Goal: Transaction & Acquisition: Download file/media

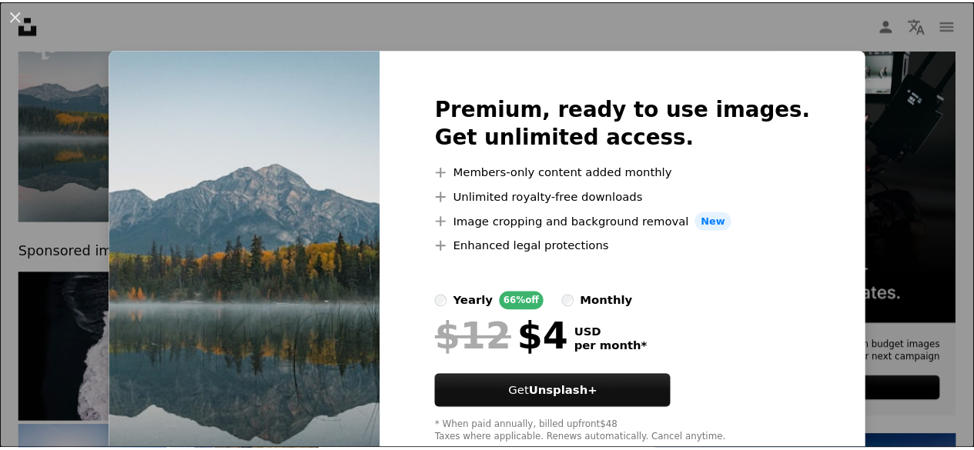
scroll to position [43, 0]
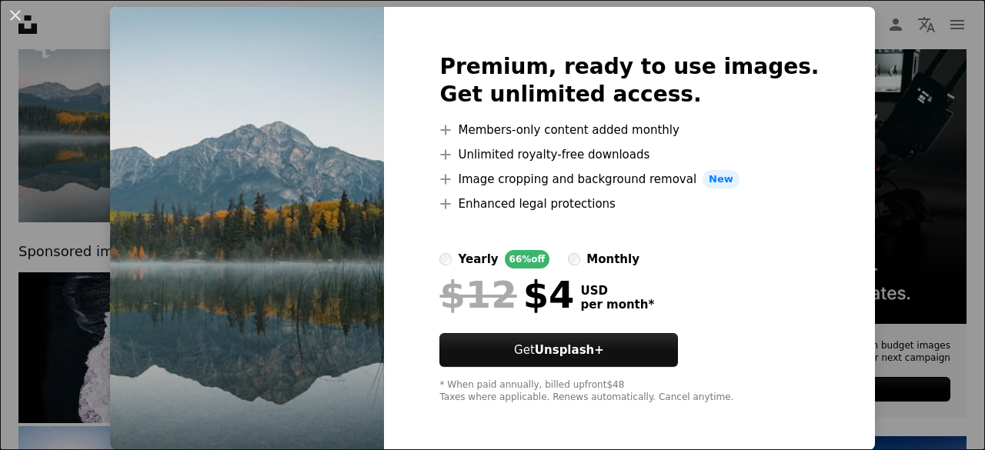
click at [889, 216] on div "An X shape Premium, ready to use images. Get unlimited access. A plus sign Memb…" at bounding box center [492, 225] width 985 height 450
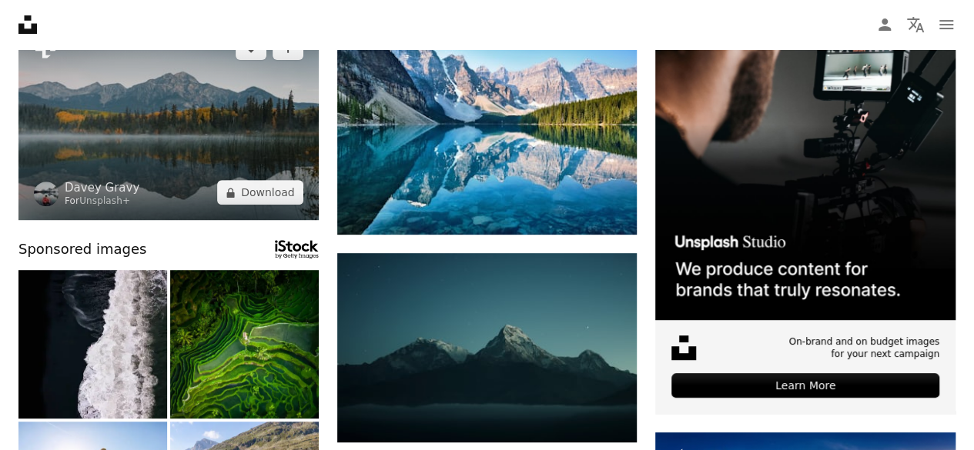
click at [262, 149] on img at bounding box center [168, 120] width 300 height 200
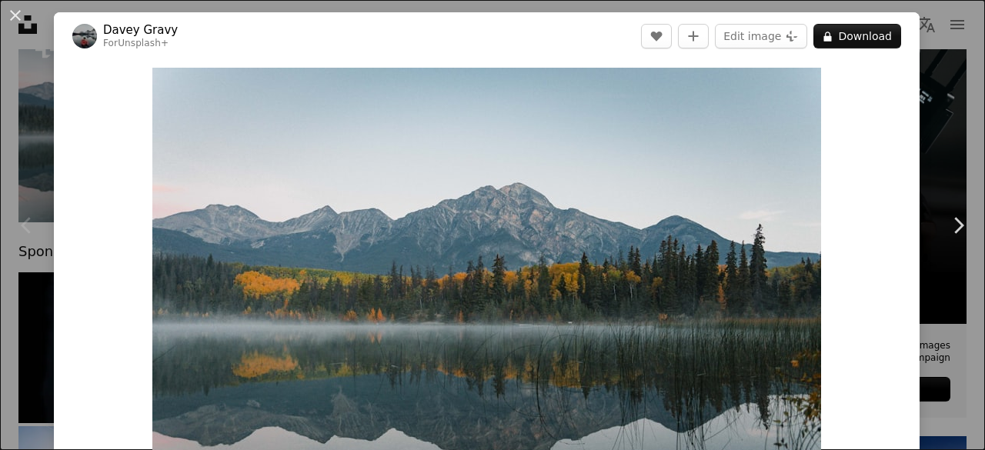
click at [912, 150] on div "An X shape Chevron left Chevron right Davey Gravy For Unsplash+ A heart A plus …" at bounding box center [492, 225] width 985 height 450
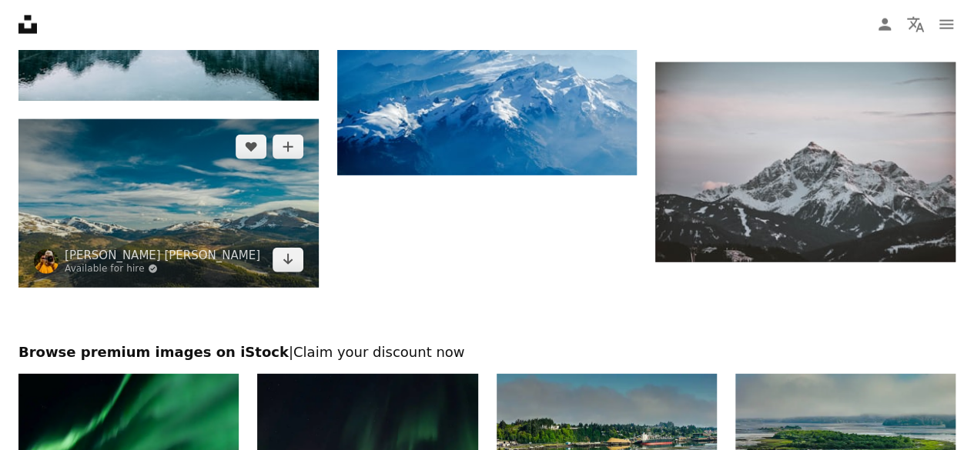
scroll to position [1848, 0]
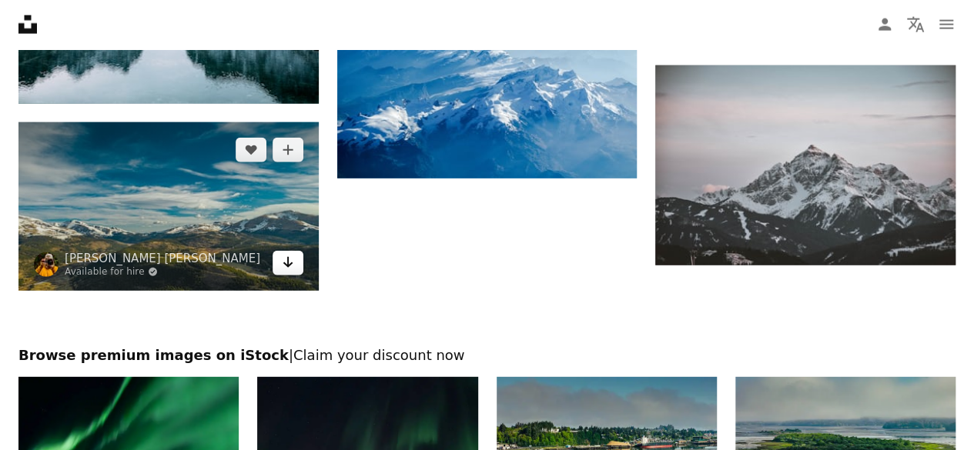
click at [300, 255] on link "Arrow pointing down" at bounding box center [288, 263] width 31 height 25
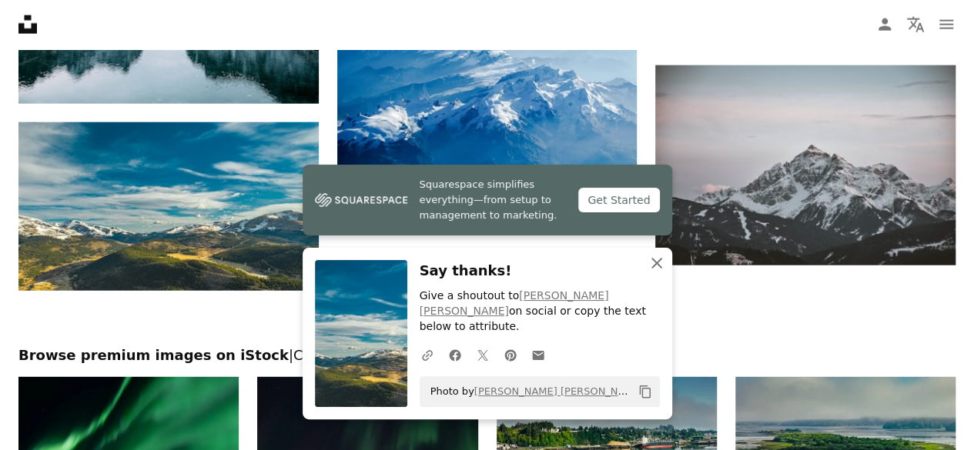
click at [654, 273] on icon "An X shape" at bounding box center [656, 263] width 18 height 18
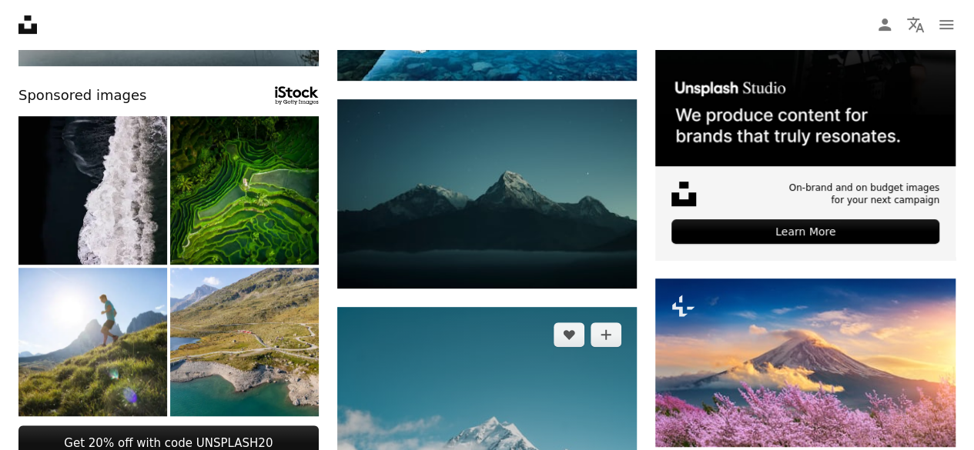
scroll to position [0, 0]
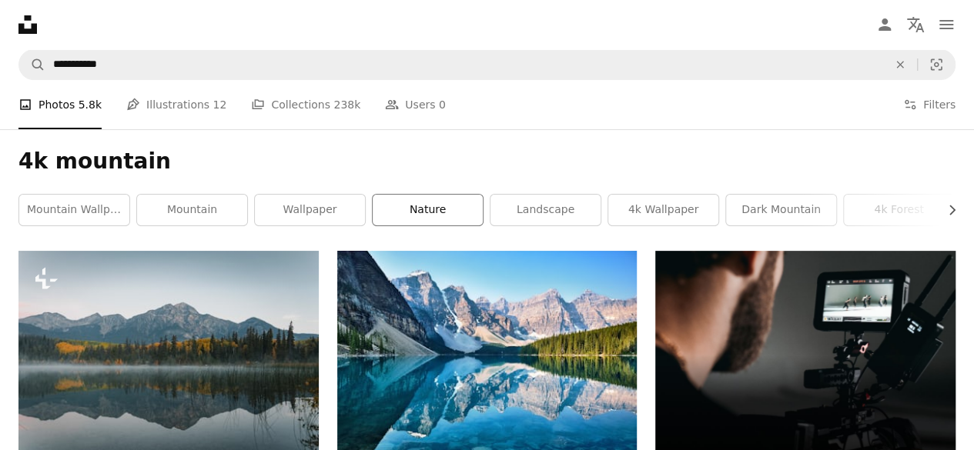
click at [423, 215] on link "nature" at bounding box center [428, 210] width 110 height 31
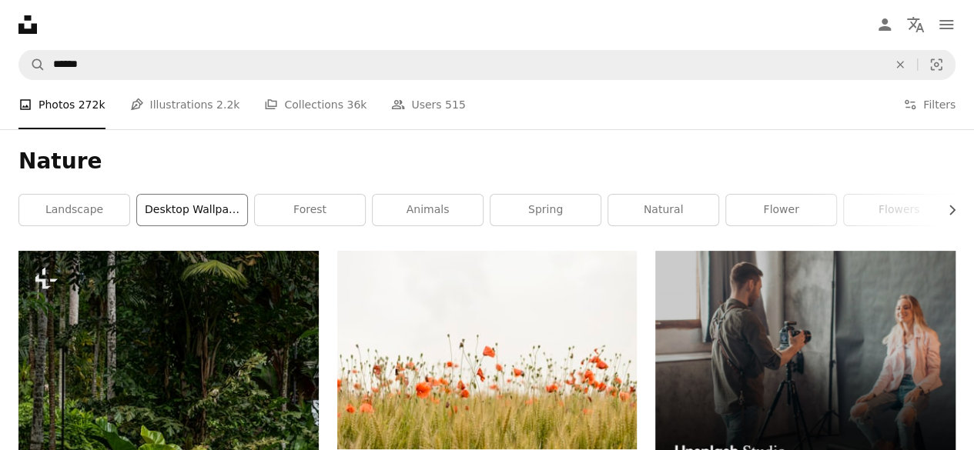
click at [212, 206] on link "desktop wallpaper" at bounding box center [192, 210] width 110 height 31
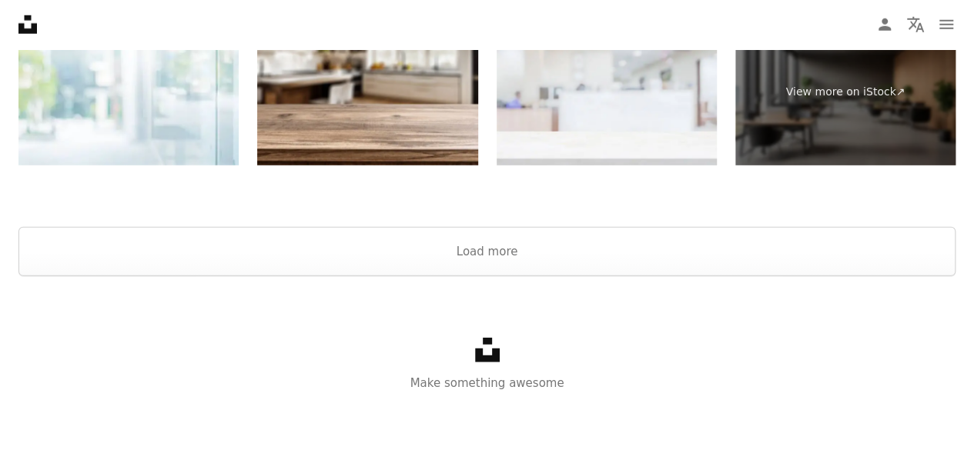
scroll to position [2188, 0]
click at [477, 264] on button "Load more" at bounding box center [486, 251] width 937 height 49
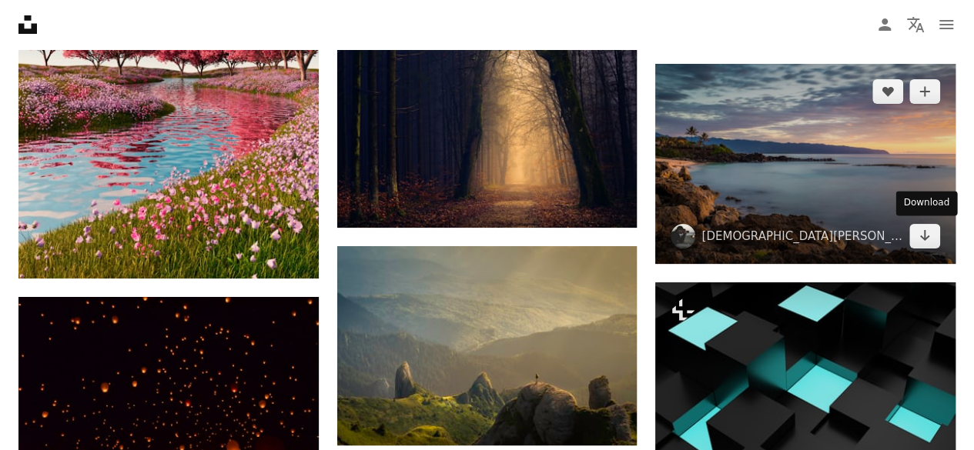
scroll to position [2958, 0]
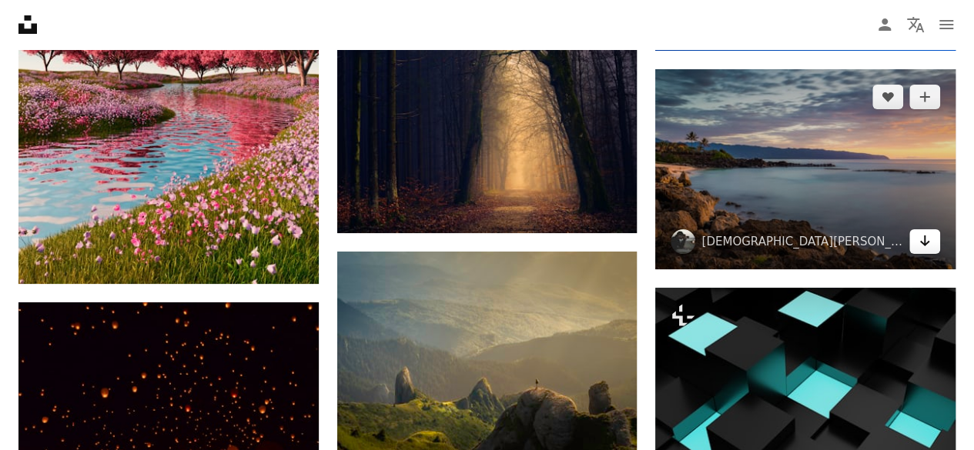
click at [926, 241] on icon "Download" at bounding box center [925, 241] width 10 height 11
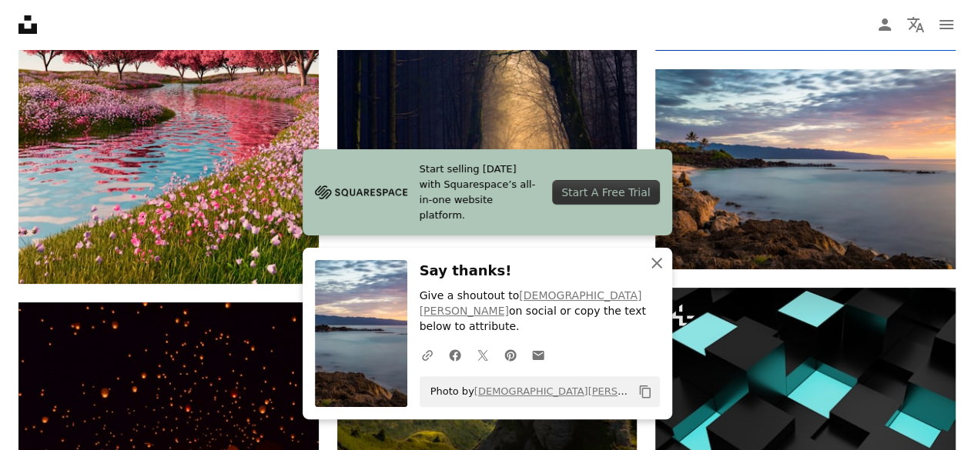
click at [651, 269] on icon "An X shape" at bounding box center [656, 263] width 18 height 18
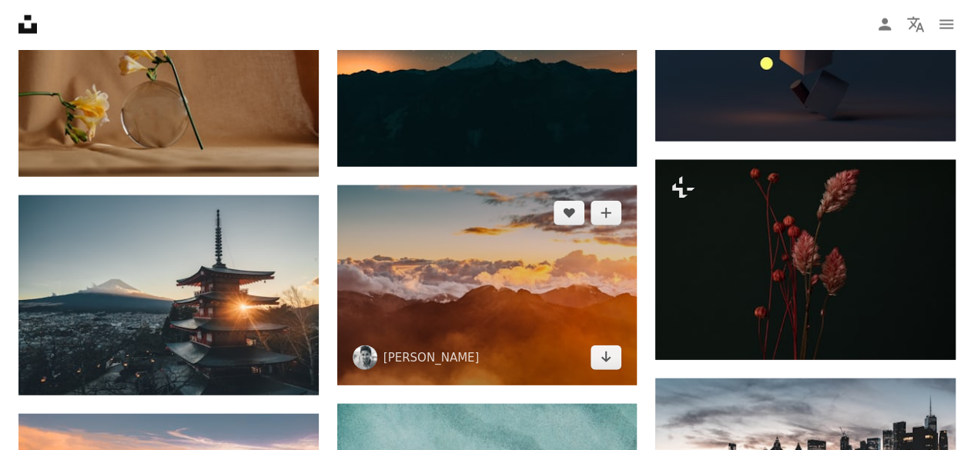
scroll to position [4729, 0]
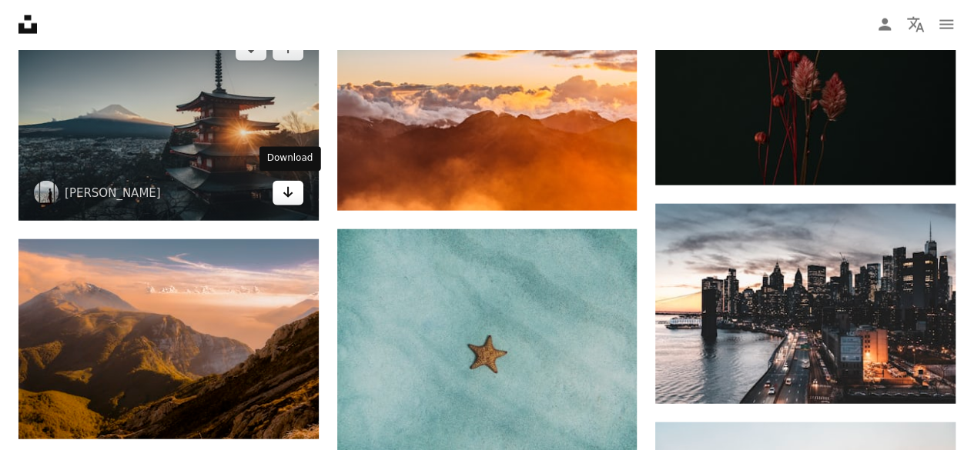
click at [285, 195] on icon "Arrow pointing down" at bounding box center [288, 192] width 12 height 18
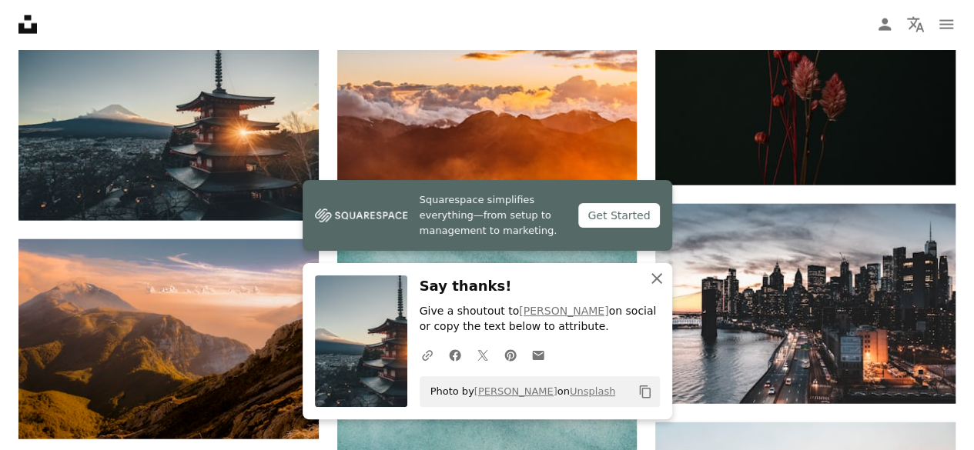
click at [653, 271] on icon "An X shape" at bounding box center [656, 278] width 18 height 18
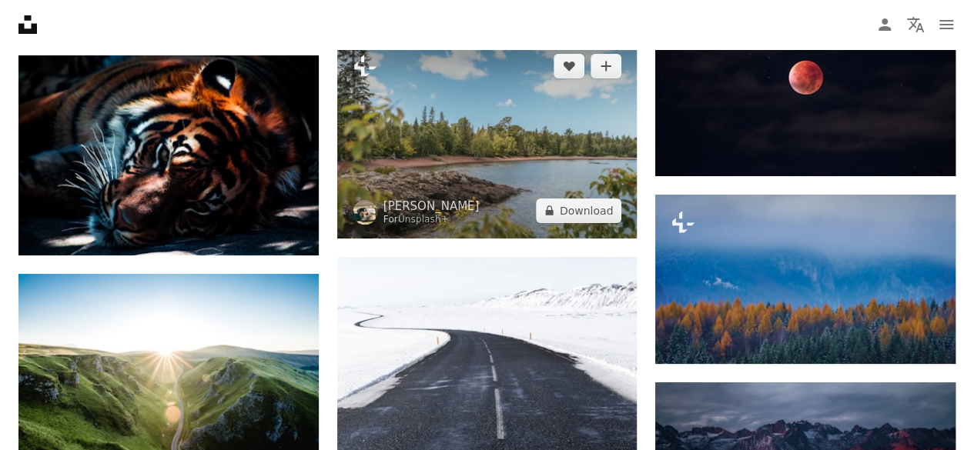
scroll to position [5960, 0]
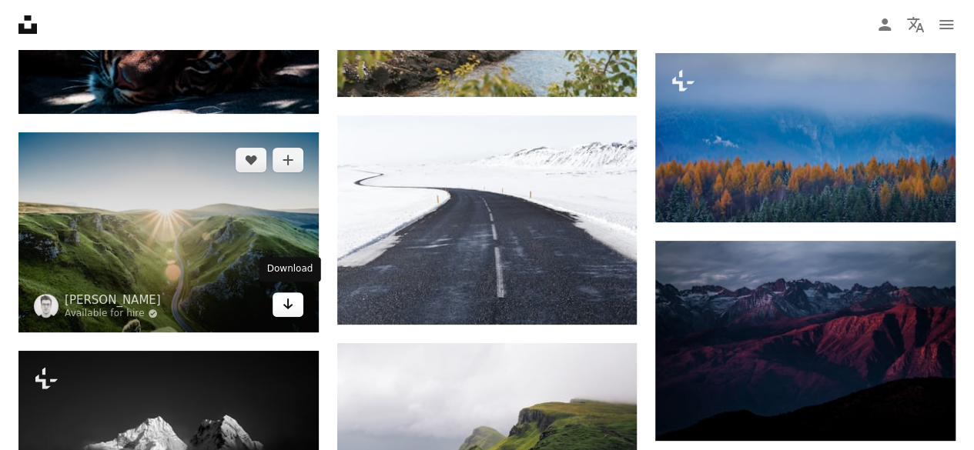
click at [288, 306] on icon "Arrow pointing down" at bounding box center [288, 304] width 12 height 18
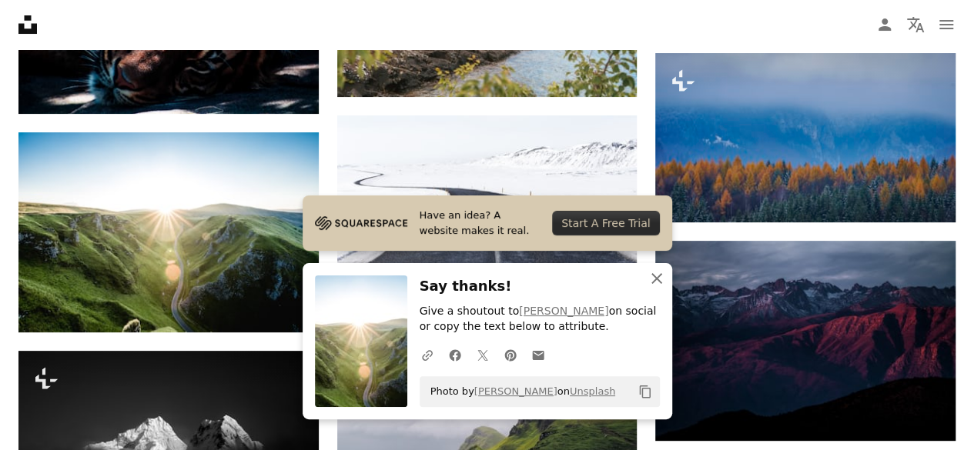
click at [647, 275] on icon "An X shape" at bounding box center [656, 278] width 18 height 18
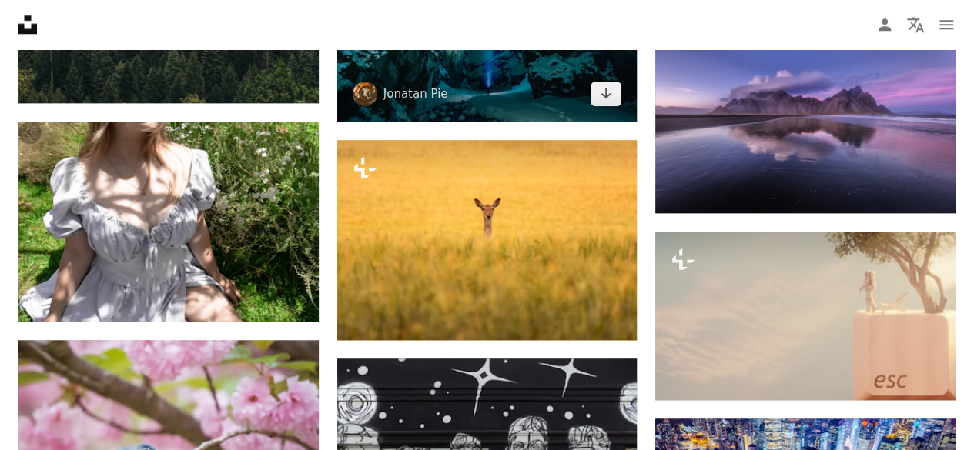
scroll to position [6884, 0]
